Goal: Task Accomplishment & Management: Manage account settings

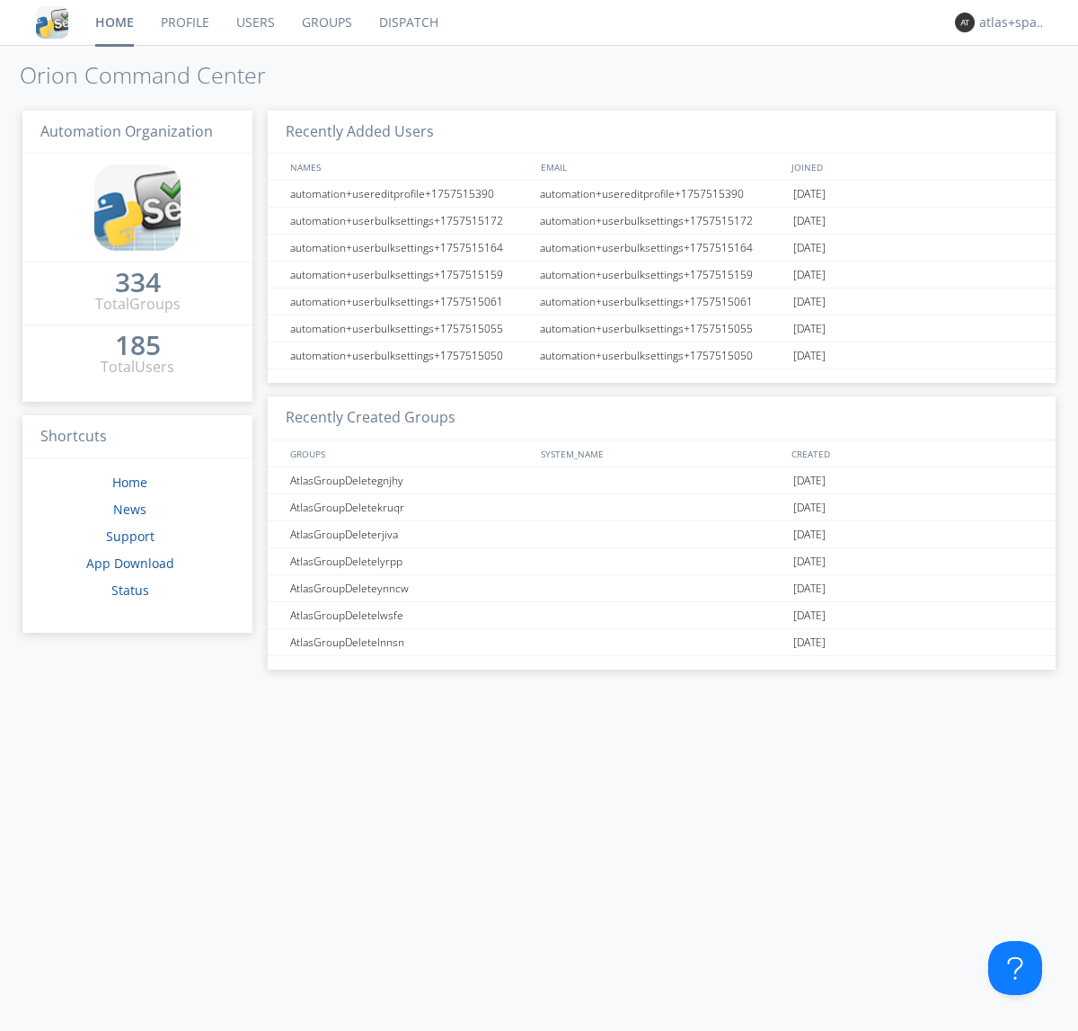
click at [407, 22] on link "Dispatch" at bounding box center [409, 22] width 86 height 45
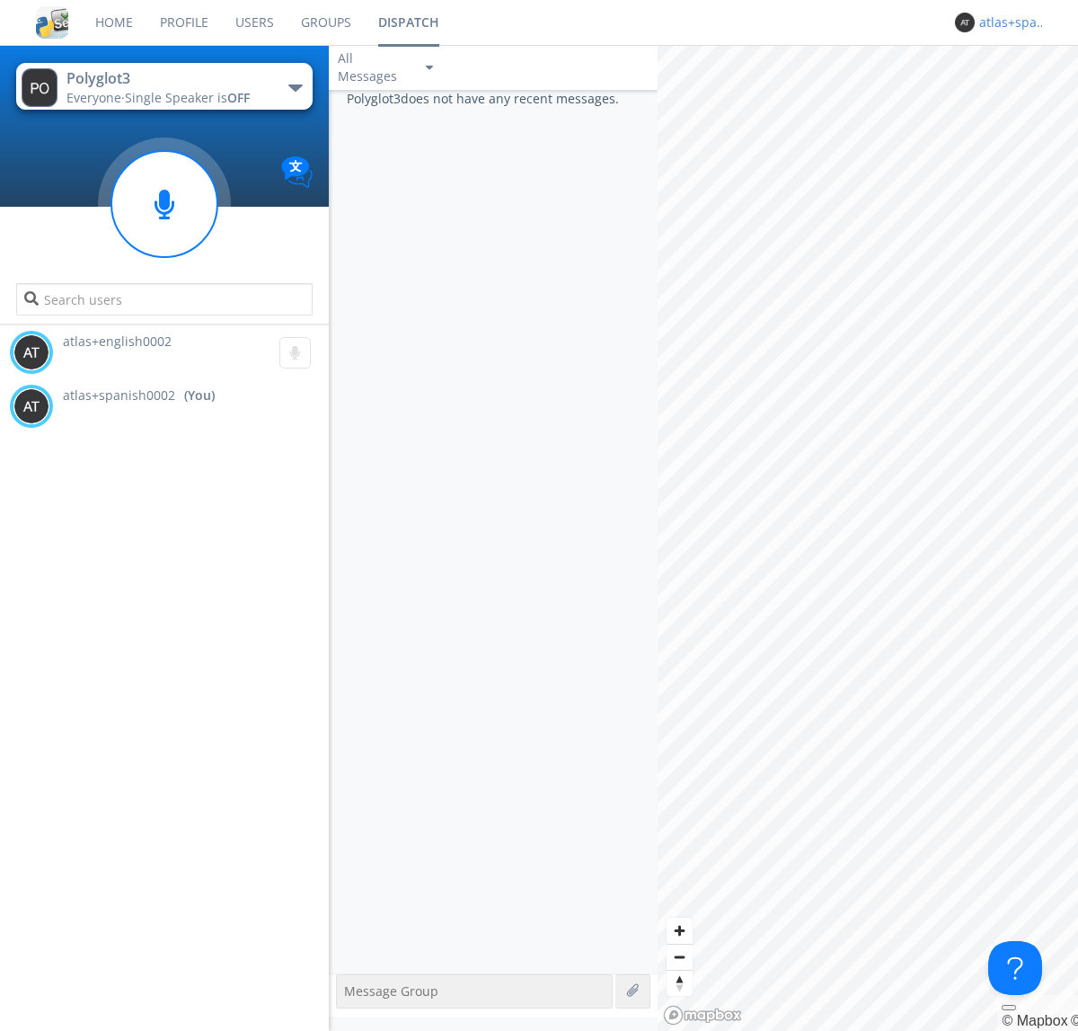
click at [1008, 22] on div "atlas+spanish0002" at bounding box center [1013, 22] width 67 height 18
click at [1022, 94] on div "Log Out" at bounding box center [1022, 95] width 93 height 32
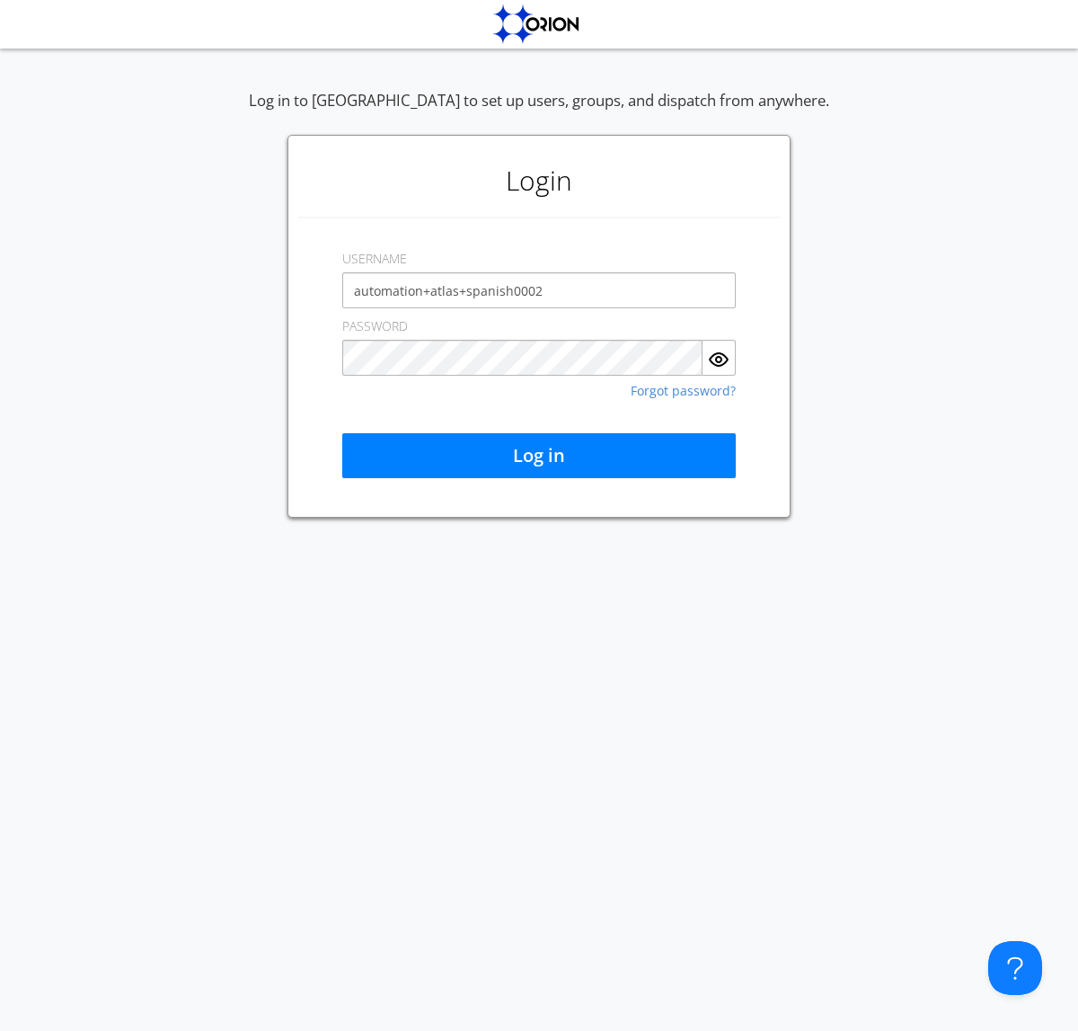
type input "automation+atlas+spanish0002"
click at [539, 456] on button "Log in" at bounding box center [539, 455] width 394 height 45
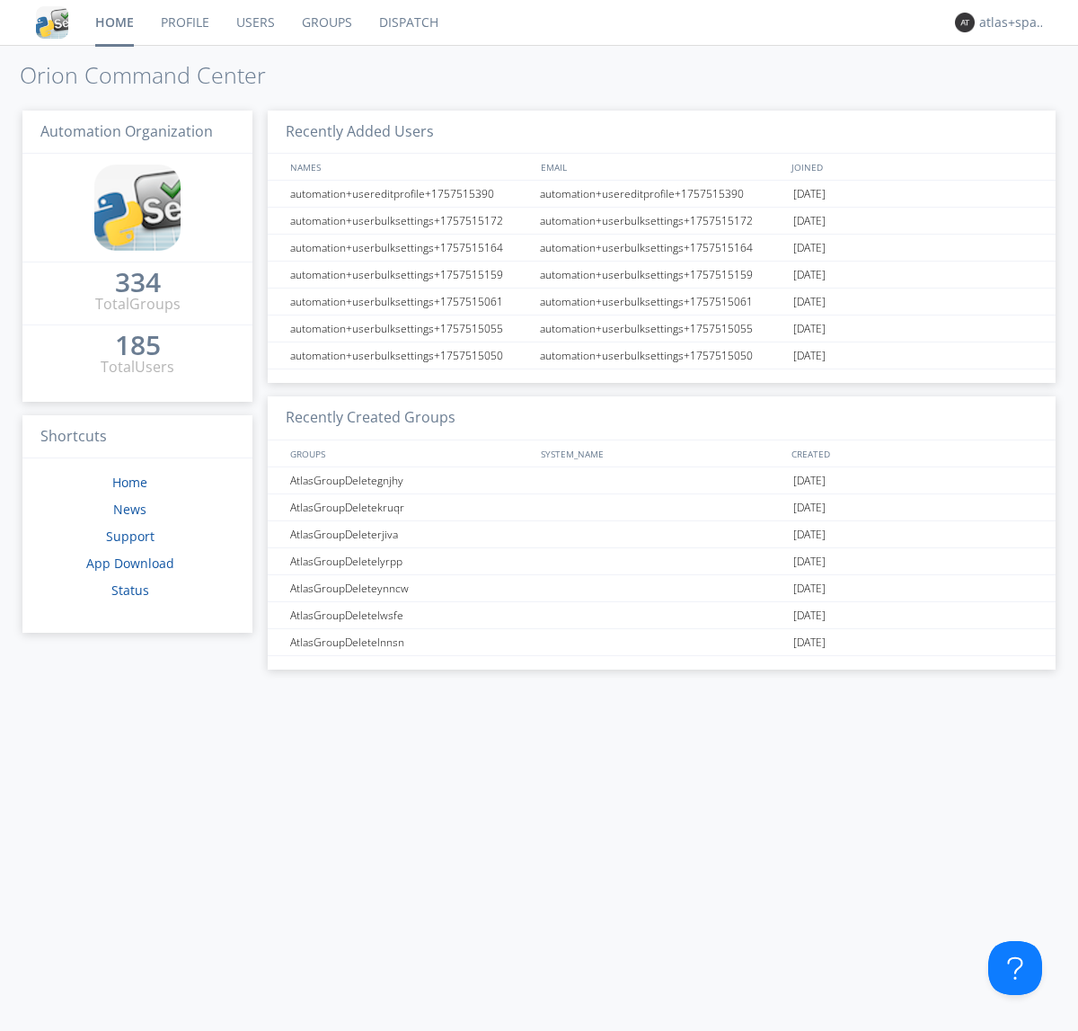
click at [407, 22] on link "Dispatch" at bounding box center [409, 22] width 86 height 45
